Goal: Navigation & Orientation: Find specific page/section

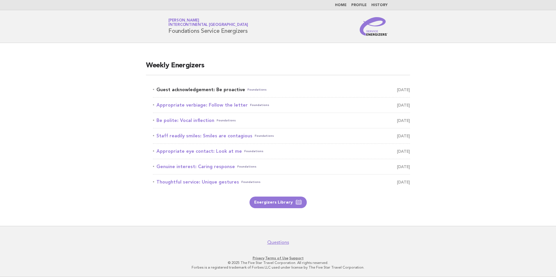
click at [201, 91] on link "Guest acknowledgement: Be proactive Foundations September 2" at bounding box center [281, 90] width 257 height 8
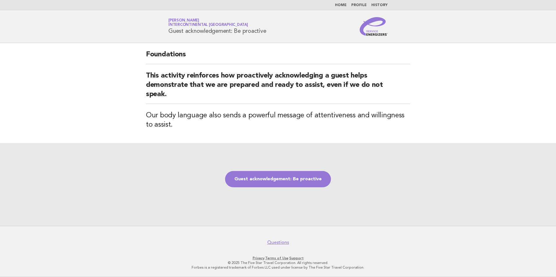
click at [344, 4] on link "Home" at bounding box center [341, 4] width 12 height 3
